Goal: Task Accomplishment & Management: Manage account settings

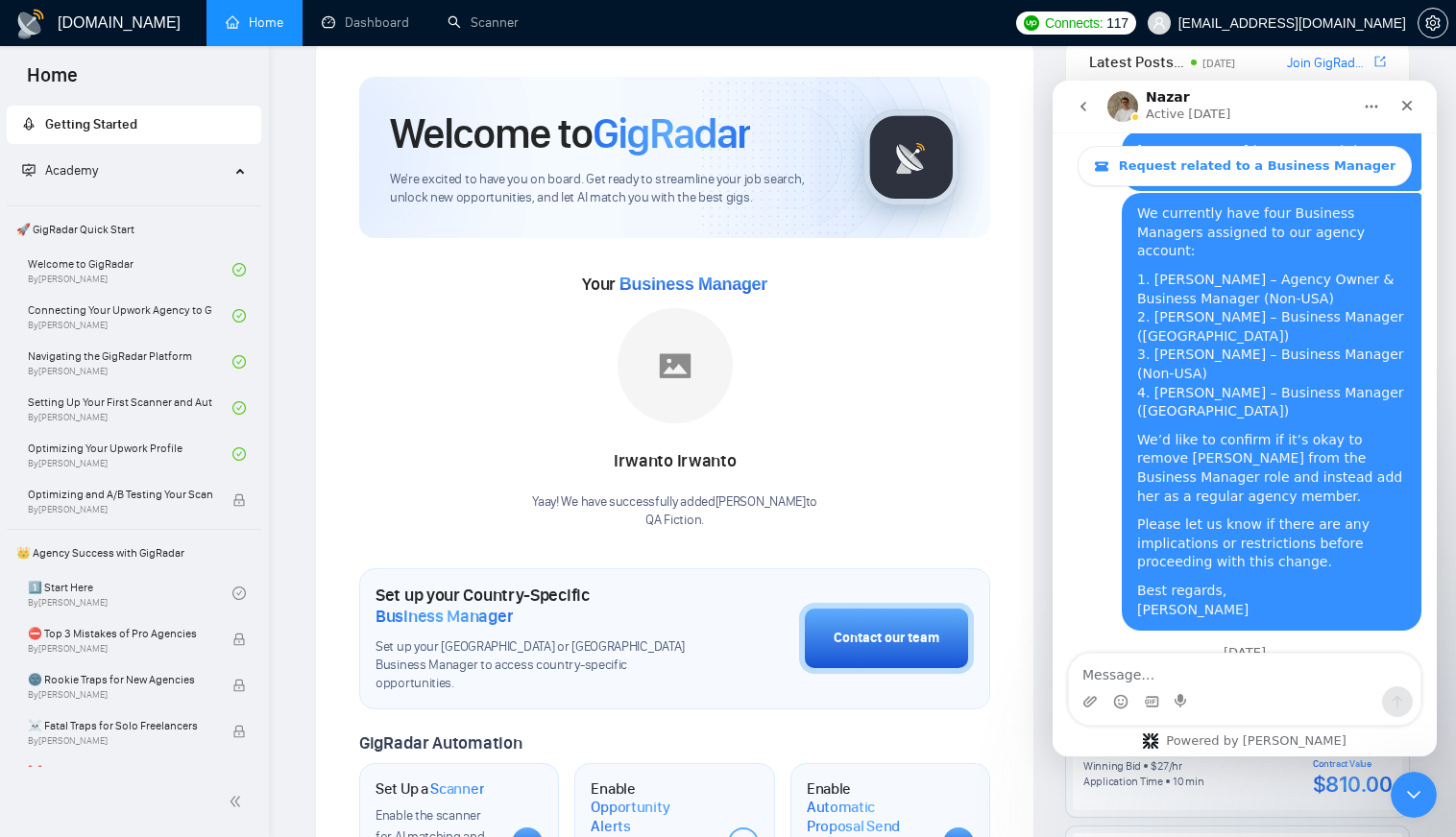
scroll to position [96, 0]
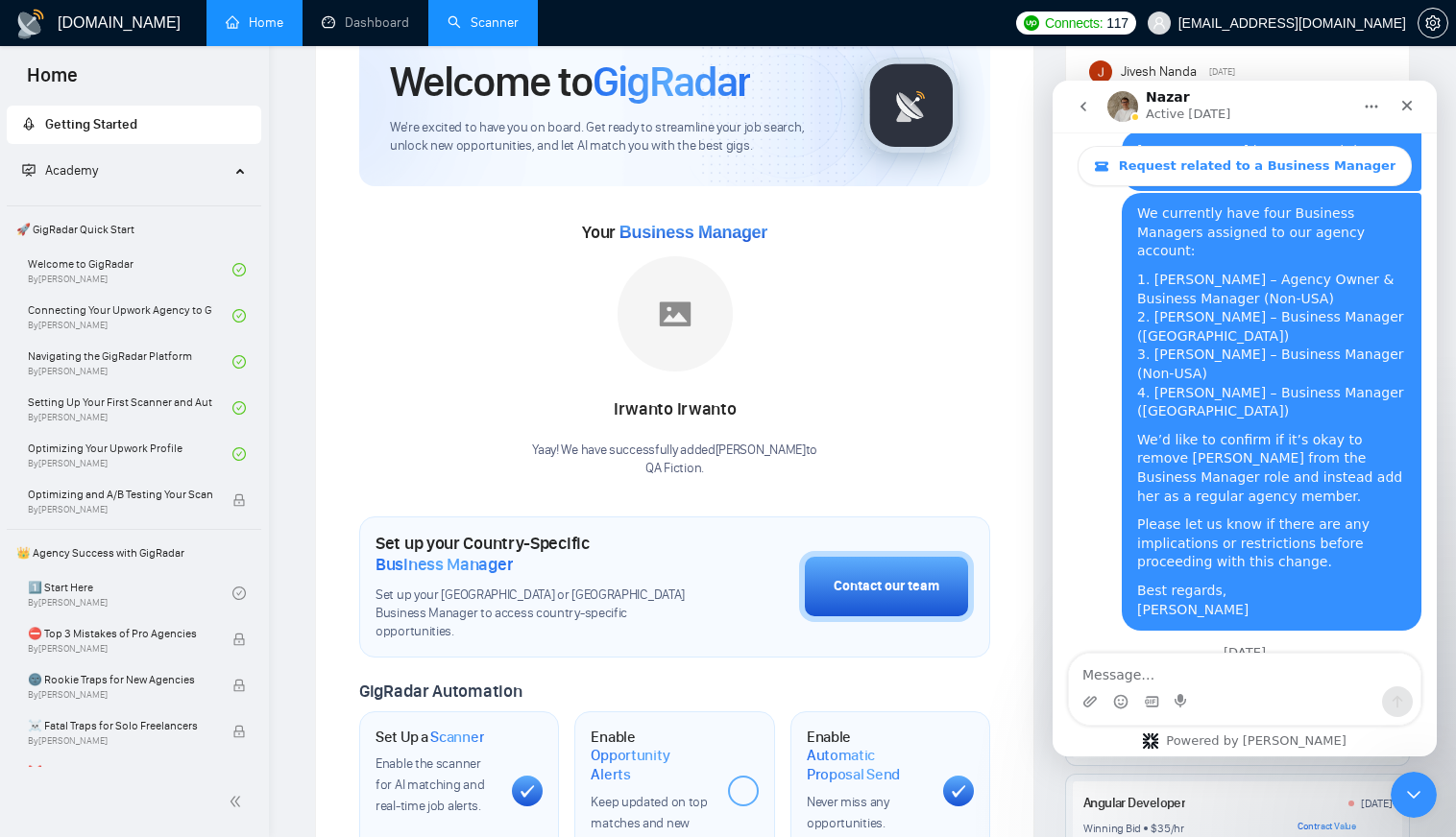
click at [483, 17] on link "Scanner" at bounding box center [483, 22] width 71 height 17
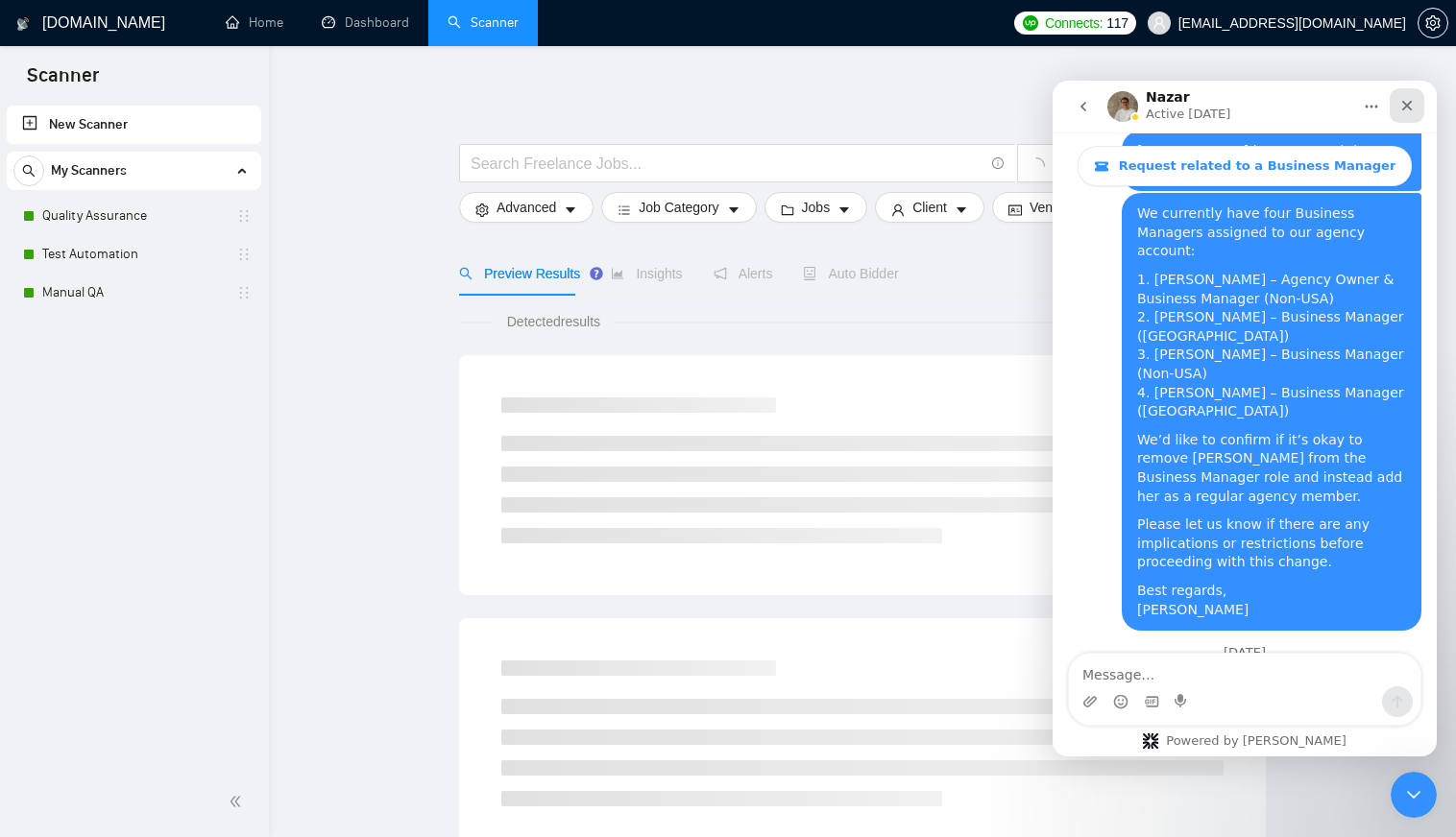
click at [1415, 103] on div "Close" at bounding box center [1407, 105] width 34 height 34
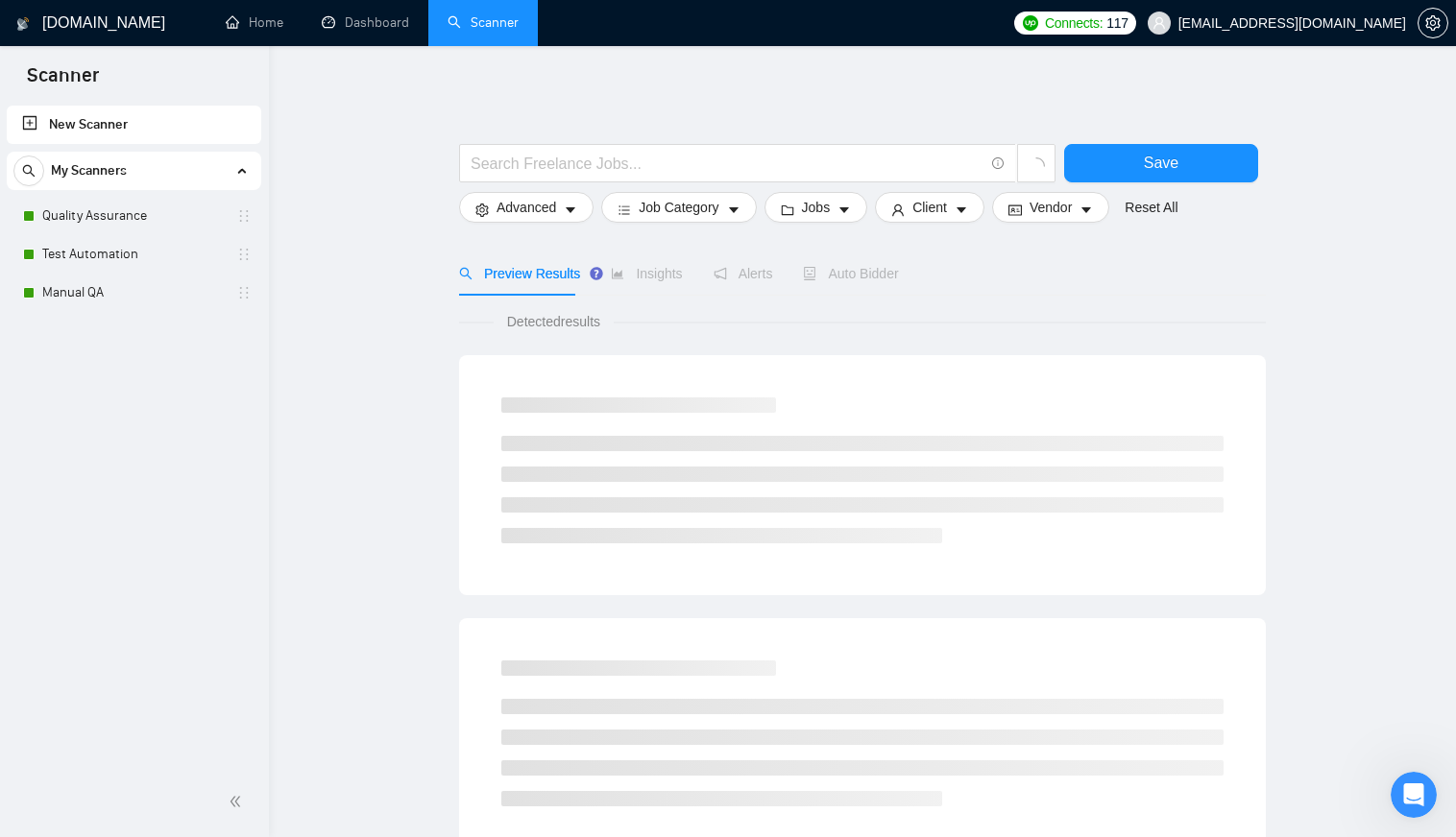
scroll to position [2478, 0]
click at [123, 212] on link "Quality Assurance" at bounding box center [133, 216] width 182 height 38
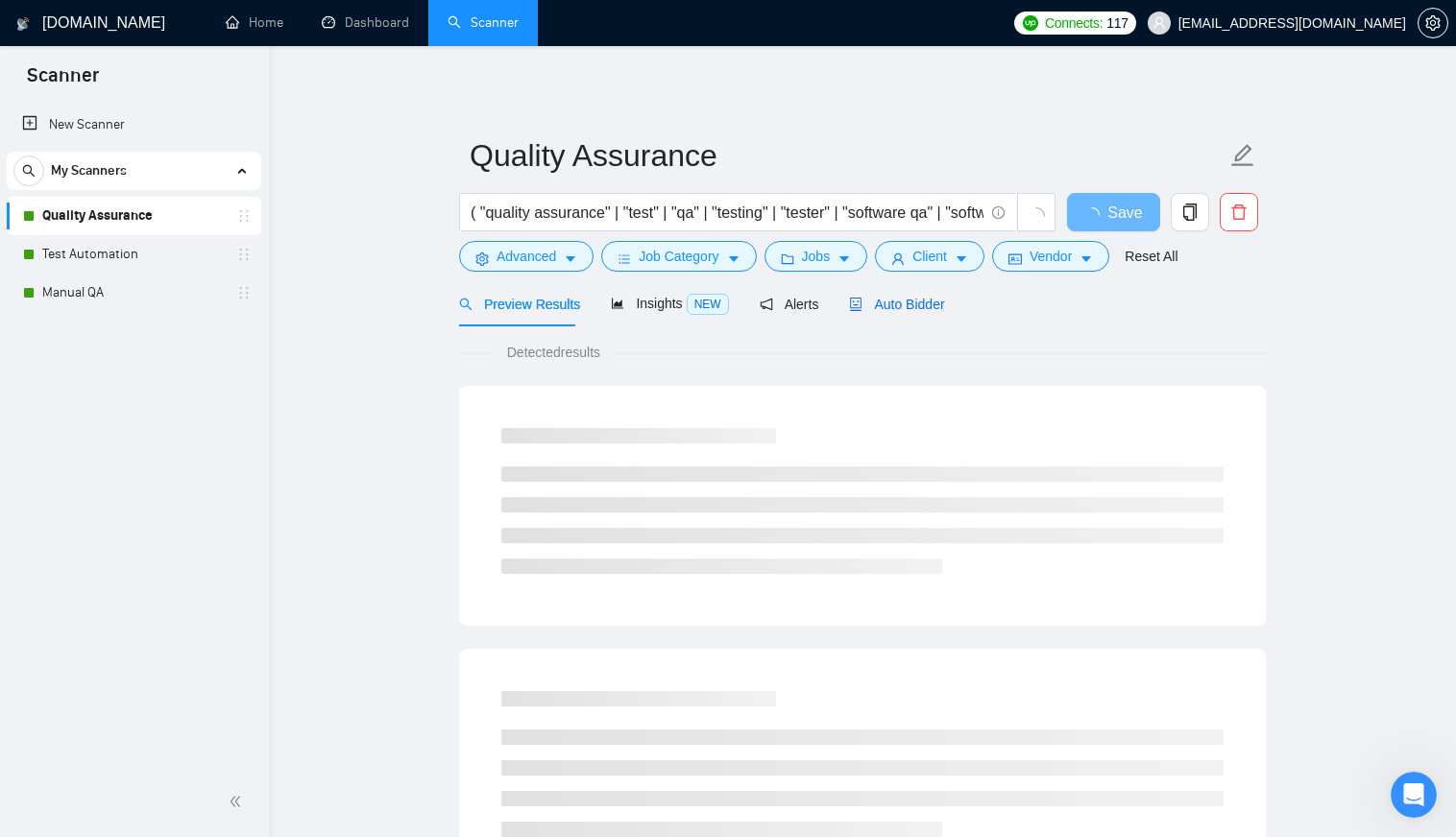
click at [893, 298] on span "Auto Bidder" at bounding box center [896, 304] width 95 height 16
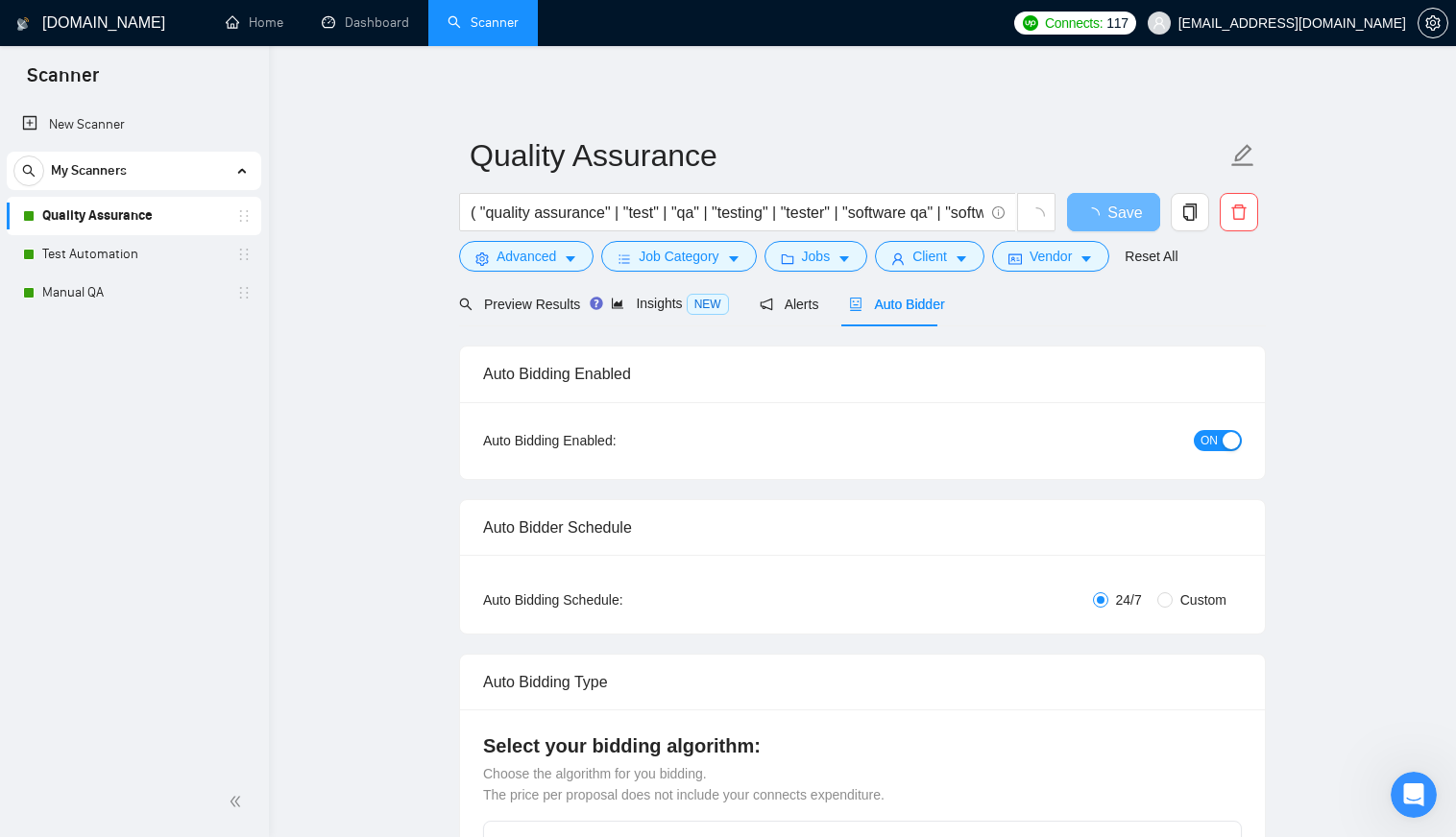
click at [1217, 442] on span "ON" at bounding box center [1210, 441] width 18 height 21
click at [1098, 221] on span "Save" at bounding box center [1112, 213] width 34 height 24
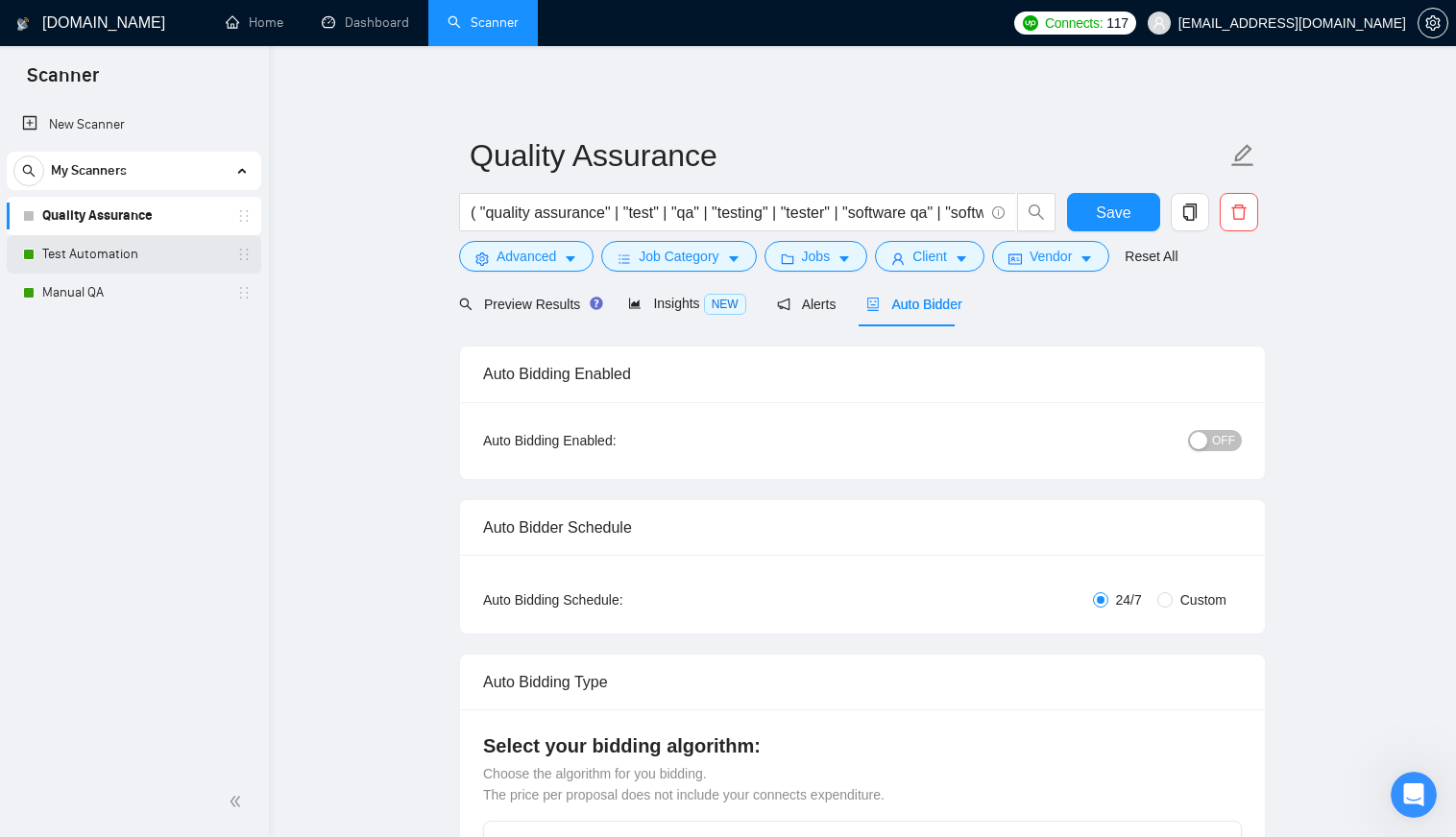
click at [116, 259] on link "Test Automation" at bounding box center [133, 254] width 182 height 38
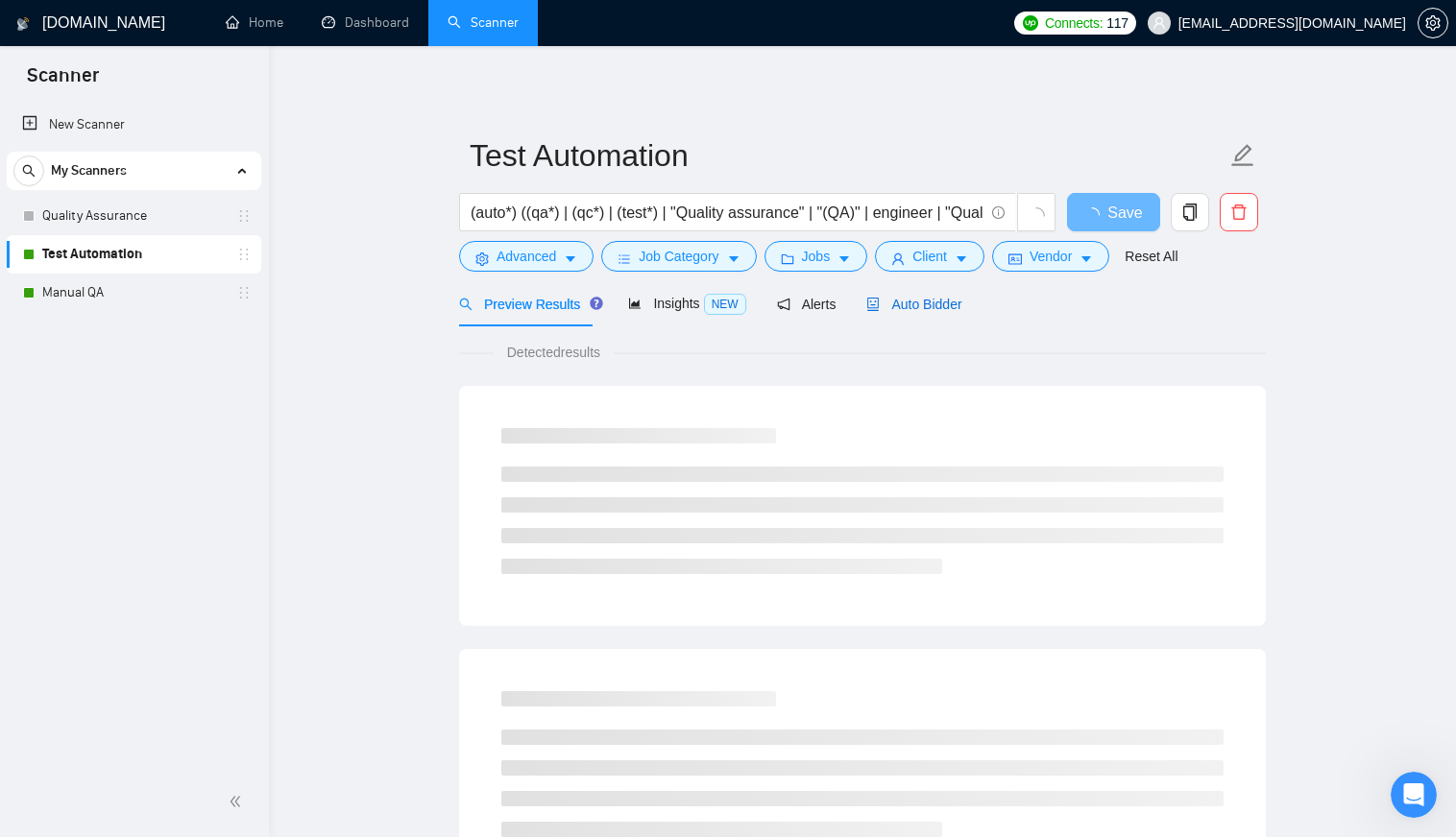
click at [912, 300] on span "Auto Bidder" at bounding box center [913, 304] width 95 height 16
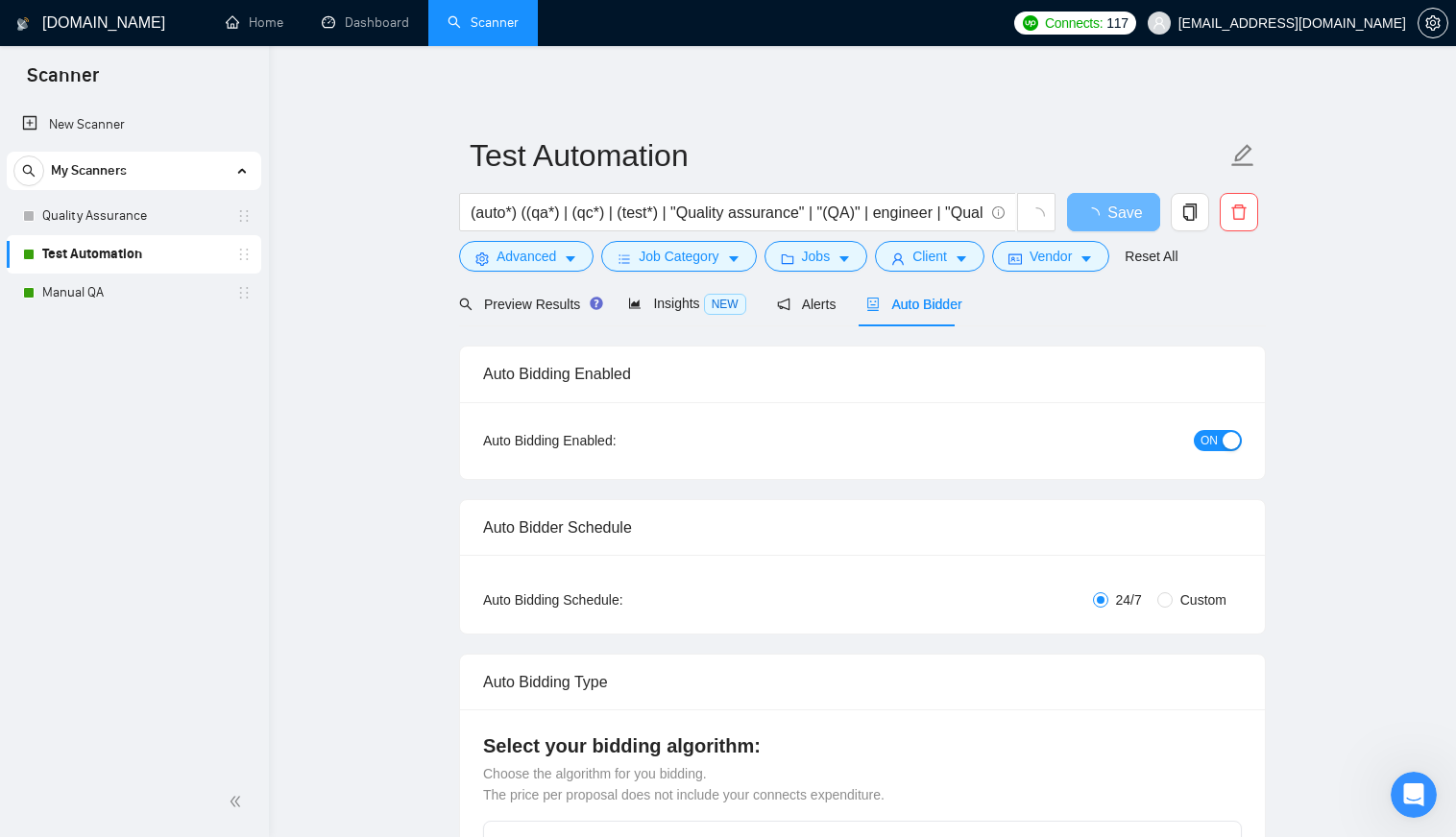
click at [1202, 438] on span "ON" at bounding box center [1210, 441] width 18 height 21
click at [1116, 215] on div "Reset all filters" at bounding box center [1146, 219] width 103 height 32
click at [1072, 215] on button "Save" at bounding box center [1113, 212] width 93 height 38
click at [96, 289] on link "Manual QA" at bounding box center [133, 293] width 182 height 38
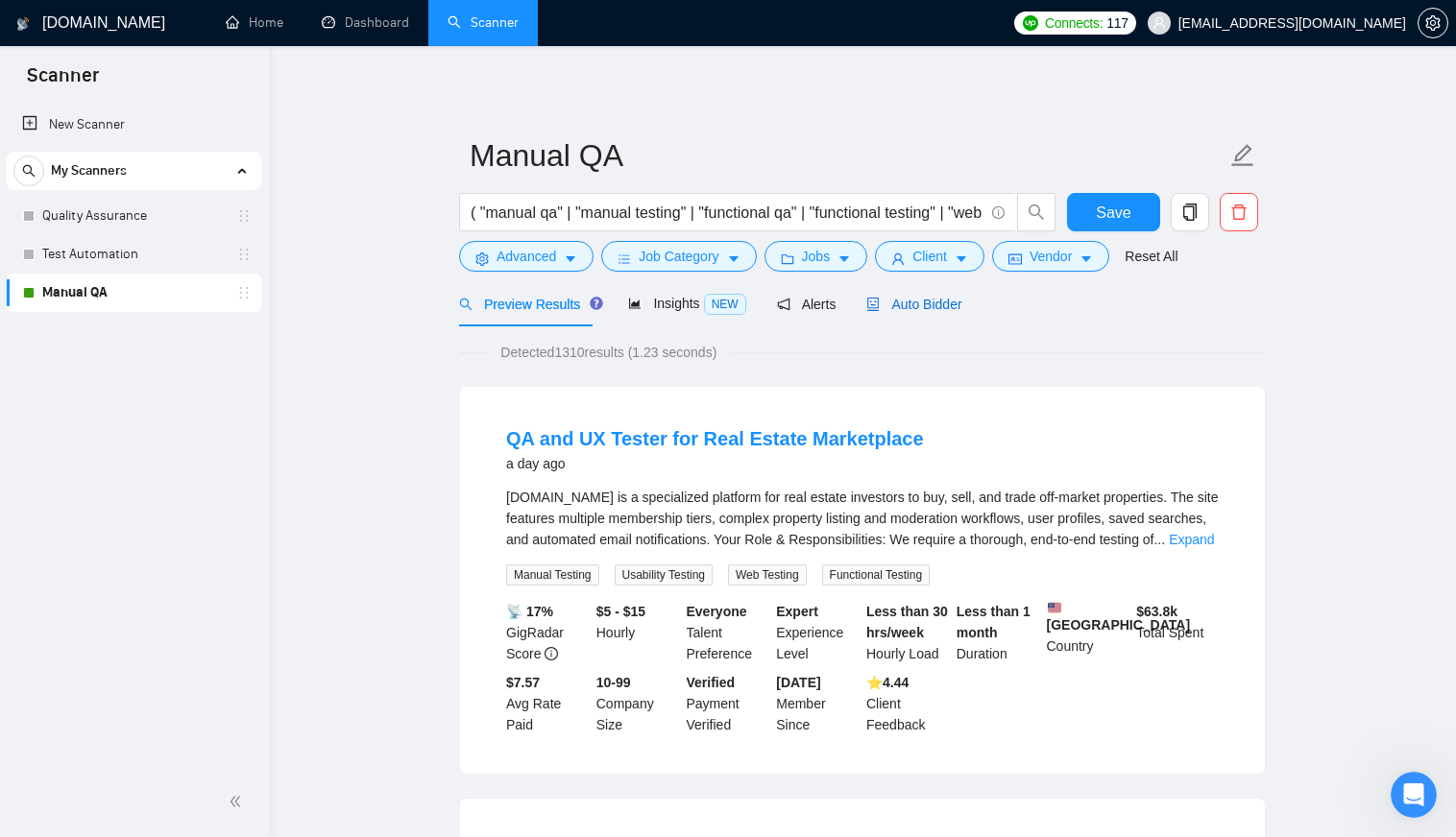
click at [926, 305] on span "Auto Bidder" at bounding box center [913, 304] width 95 height 16
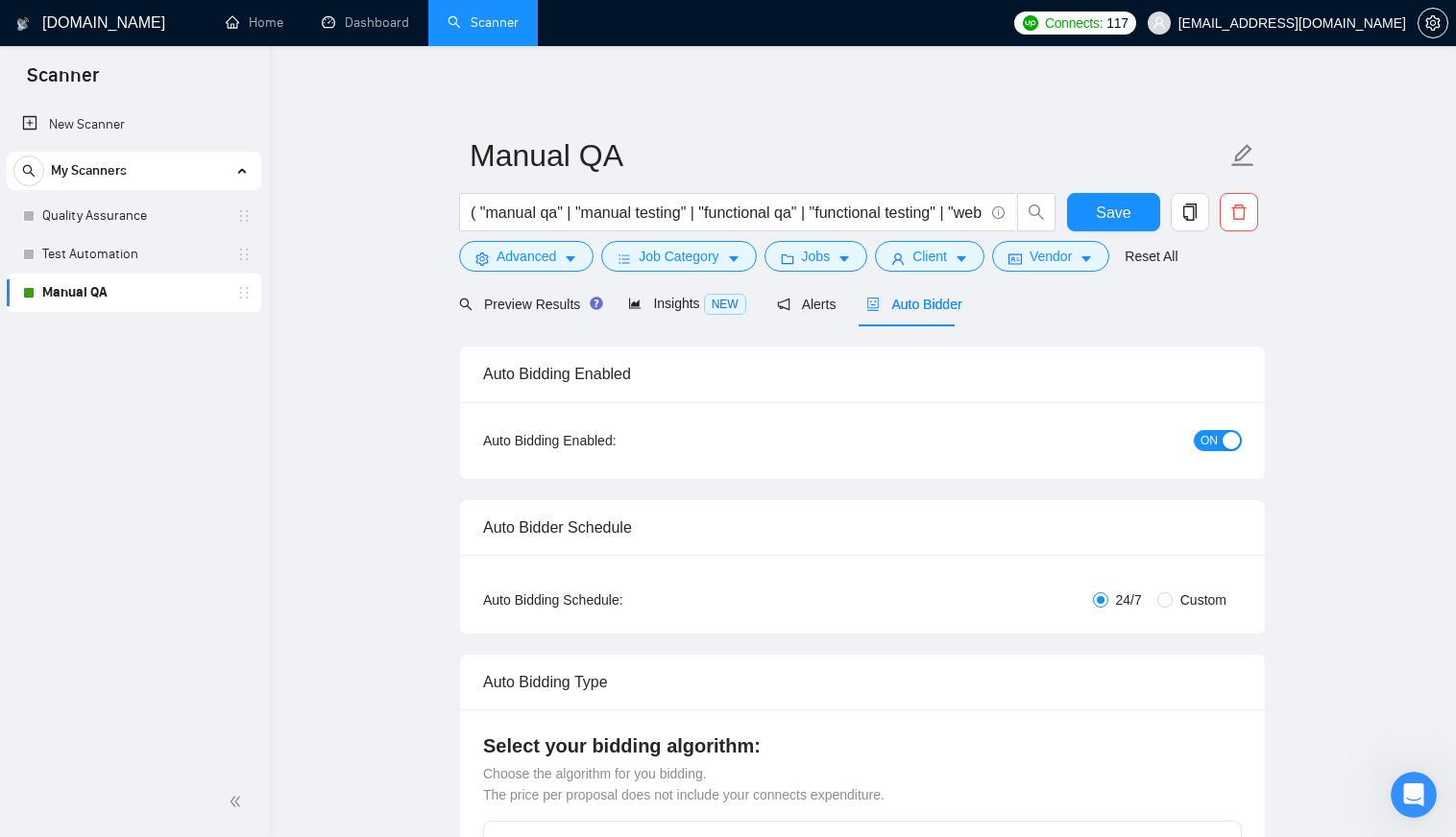
click at [1207, 440] on span "ON" at bounding box center [1210, 441] width 18 height 21
click at [1097, 204] on button "Save" at bounding box center [1113, 212] width 93 height 38
